Goal: Information Seeking & Learning: Learn about a topic

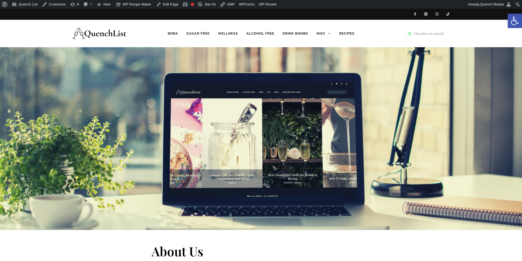
click at [91, 28] on img at bounding box center [99, 33] width 55 height 22
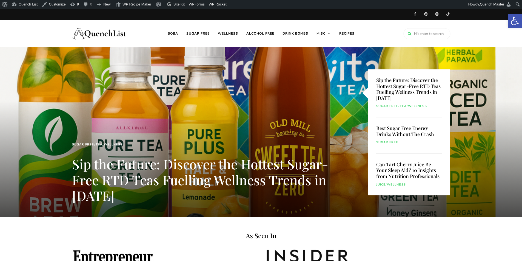
click at [416, 88] on div "Sip the Future: Discover the Hottest Sugar-Free RTD Teas Fuelling Wellness Tren…" at bounding box center [409, 93] width 66 height 48
click at [165, 168] on link "Sip the Future: Discover the Hottest Sugar-Free RTD Teas Fuelling Wellness Tren…" at bounding box center [200, 179] width 256 height 49
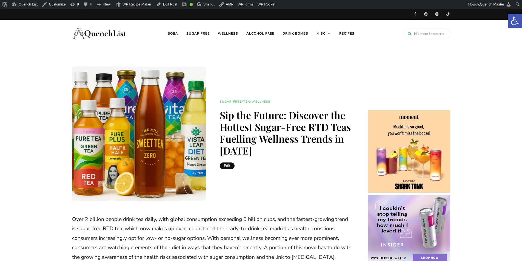
drag, startPoint x: 339, startPoint y: 157, endPoint x: 337, endPoint y: 156, distance: 2.8
click at [340, 157] on div "Sugar free / Tea / Wellness Sip the Future: Discover the Hottest Sugar-Free RTD…" at bounding box center [278, 133] width 145 height 71
